Goal: Information Seeking & Learning: Learn about a topic

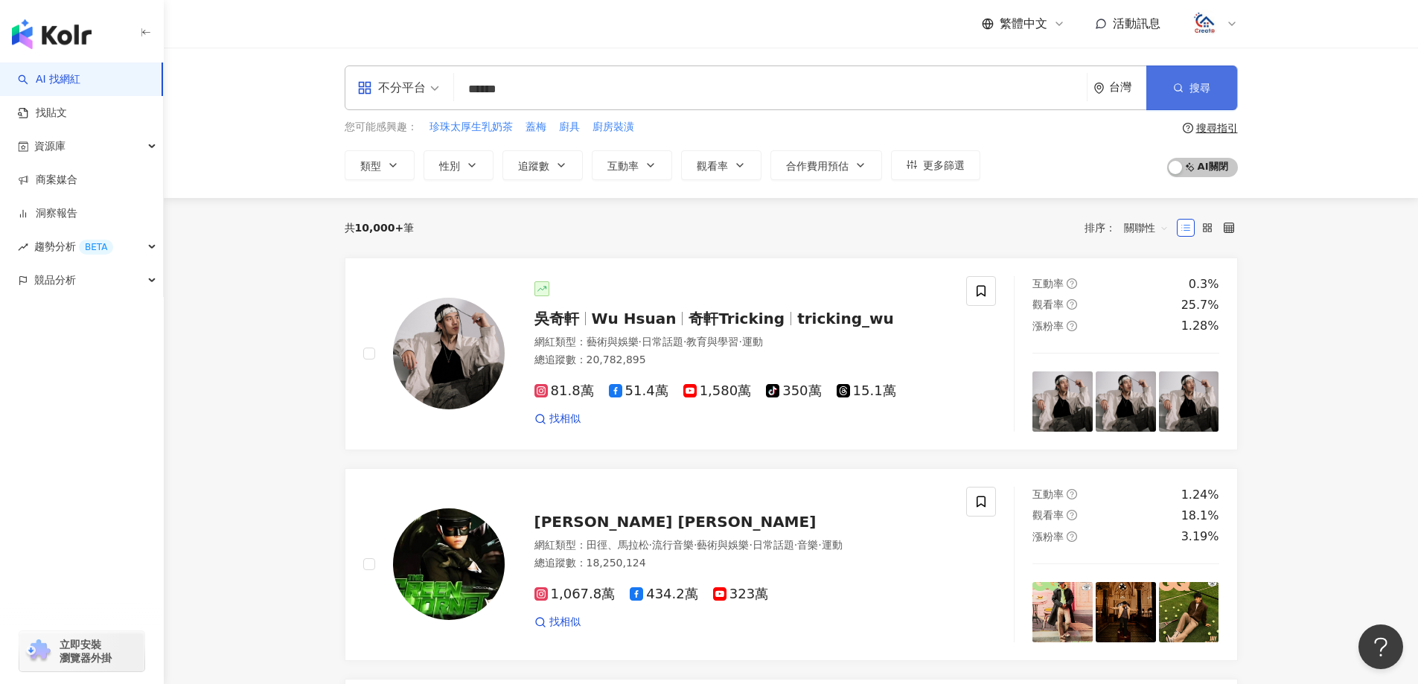
type input "******"
click at [1220, 93] on button "搜尋" at bounding box center [1191, 87] width 91 height 45
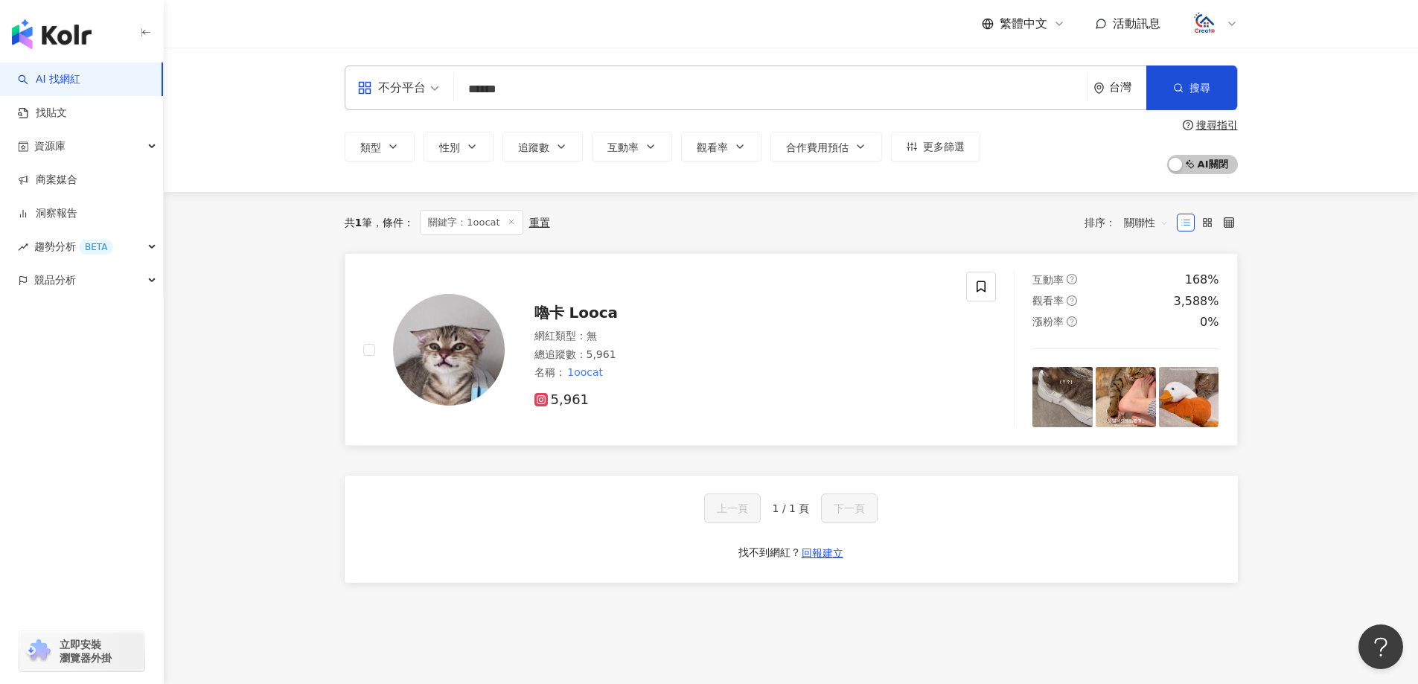
click at [575, 313] on span "嚕卡 Looca" at bounding box center [576, 313] width 84 height 18
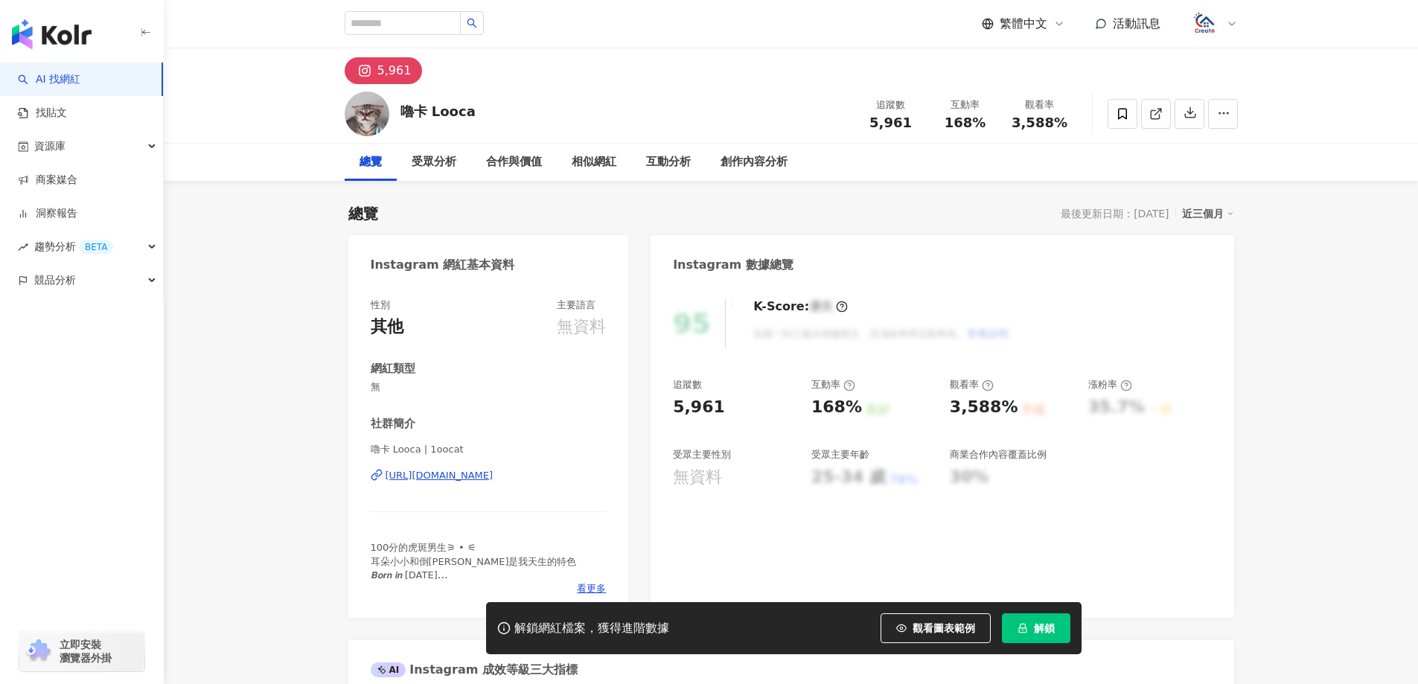
click at [1047, 624] on span "解鎖" at bounding box center [1044, 628] width 21 height 12
